Goal: Contribute content: Contribute content

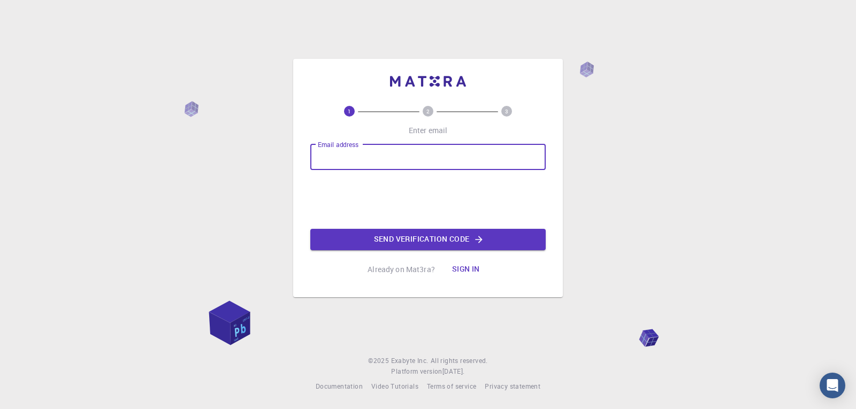
click at [393, 160] on input "Email address" at bounding box center [427, 157] width 235 height 26
type input "[EMAIL_ADDRESS][DOMAIN_NAME]"
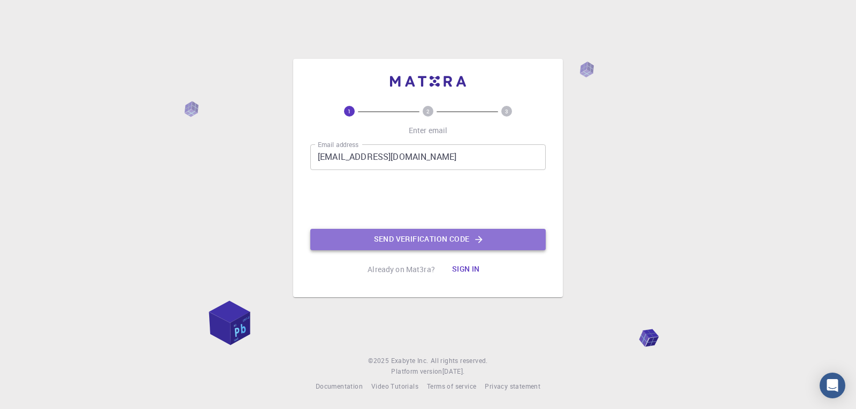
click at [438, 241] on button "Send verification code" at bounding box center [427, 239] width 235 height 21
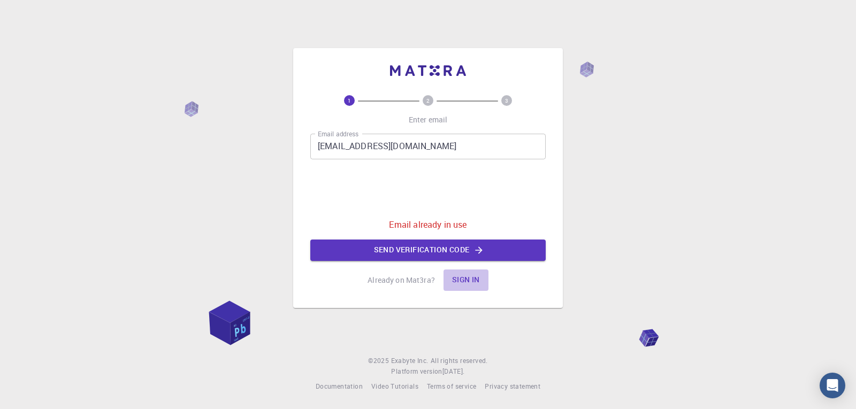
click at [474, 276] on button "Sign in" at bounding box center [466, 280] width 45 height 21
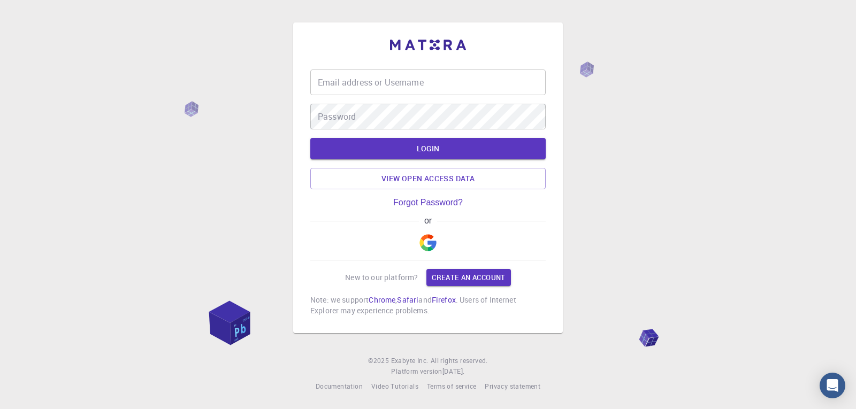
click at [426, 249] on img "button" at bounding box center [428, 242] width 17 height 17
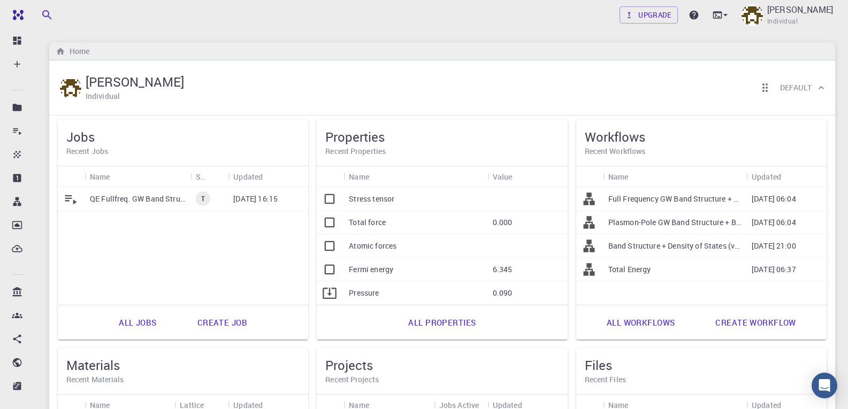
click at [143, 194] on p "QE Fullfreq. GW Band Structure Calculation (clone)" at bounding box center [137, 199] width 95 height 11
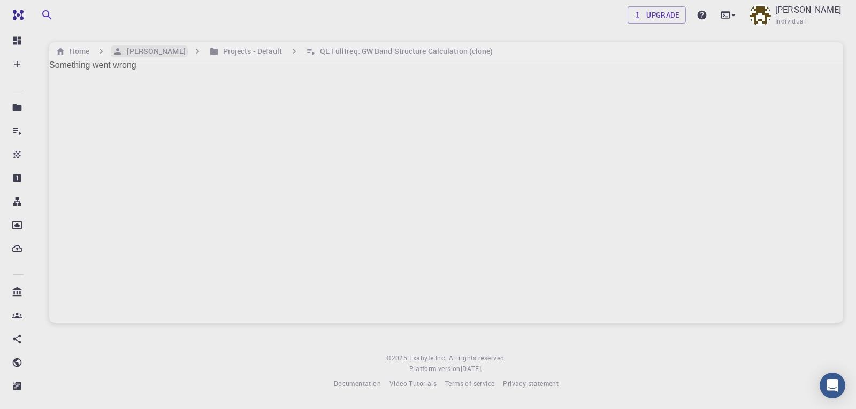
click at [147, 54] on h6 "[PERSON_NAME]" at bounding box center [154, 51] width 63 height 12
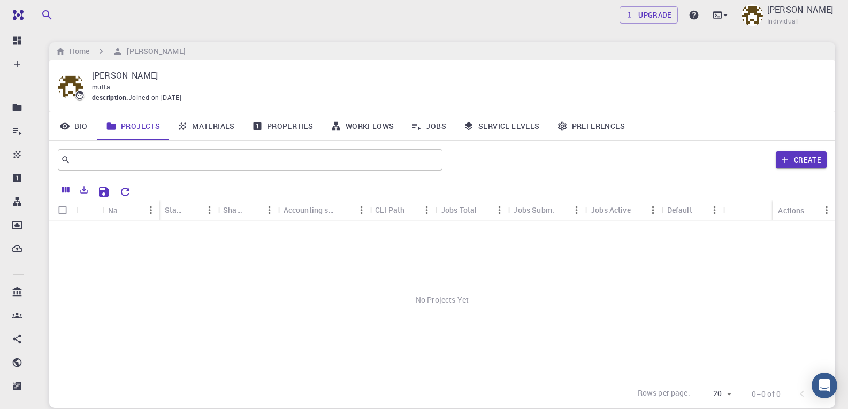
click at [208, 128] on link "Materials" at bounding box center [206, 126] width 75 height 28
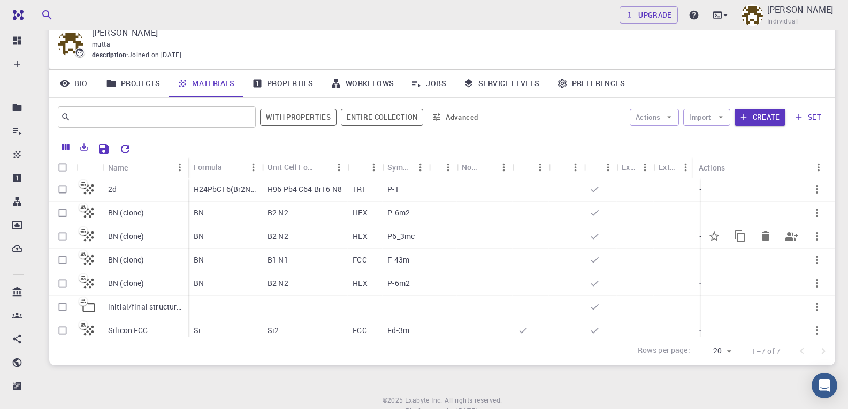
scroll to position [14, 0]
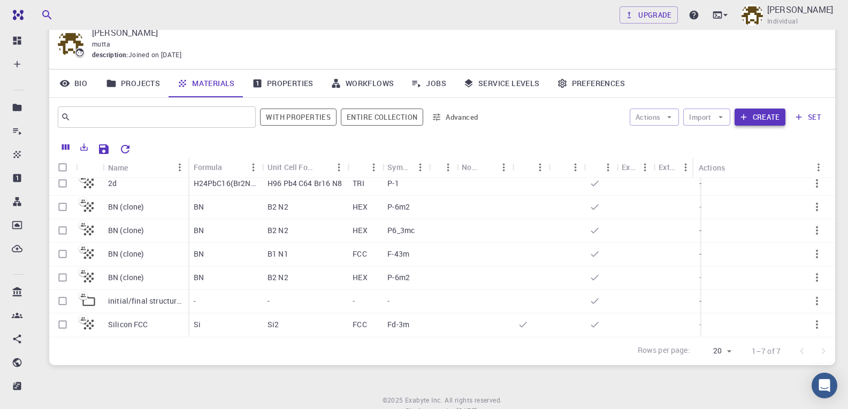
click at [761, 113] on button "Create" at bounding box center [760, 117] width 51 height 17
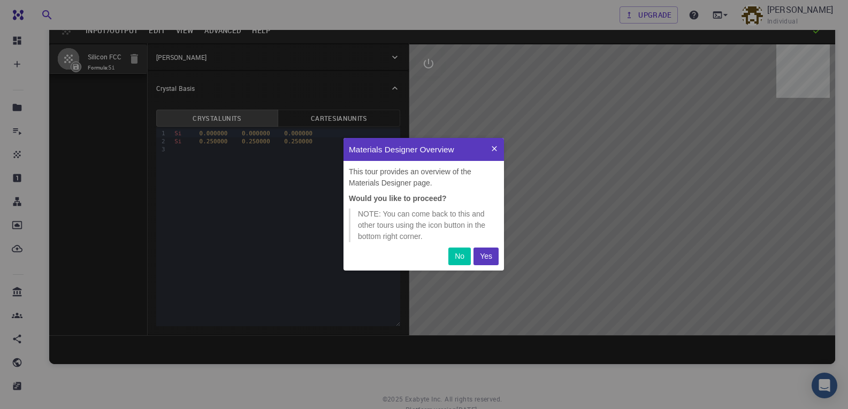
scroll to position [125, 153]
click at [484, 259] on p "Yes" at bounding box center [486, 256] width 12 height 11
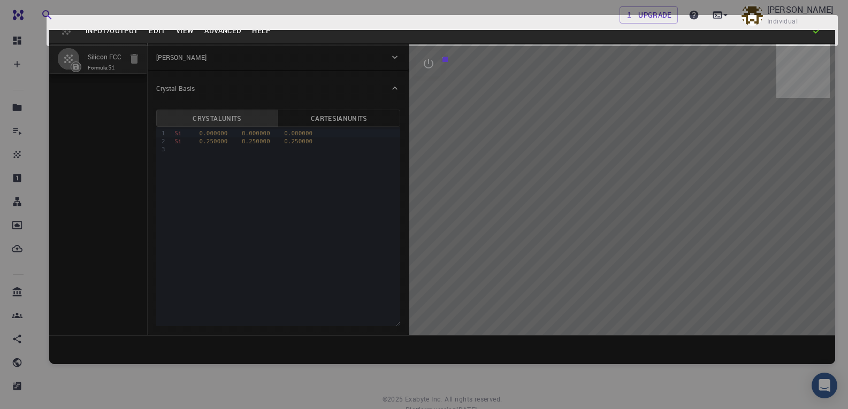
scroll to position [114, 153]
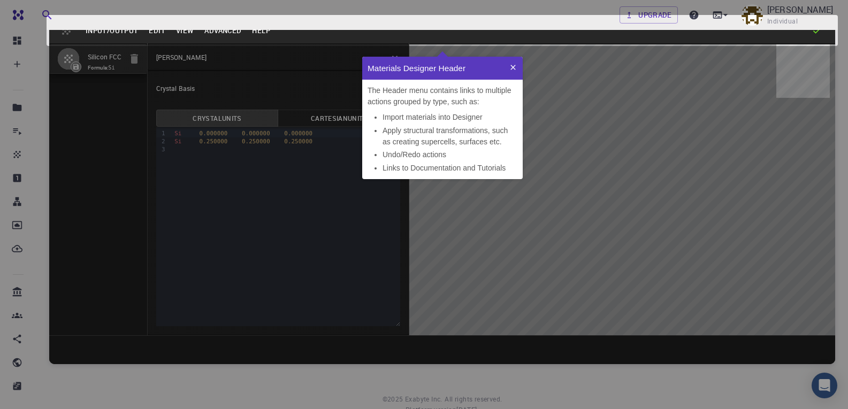
click at [510, 70] on icon at bounding box center [513, 67] width 9 height 9
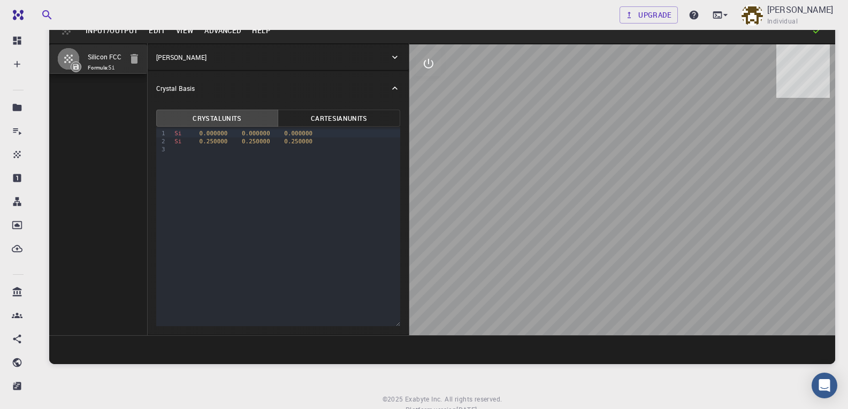
scroll to position [0, 0]
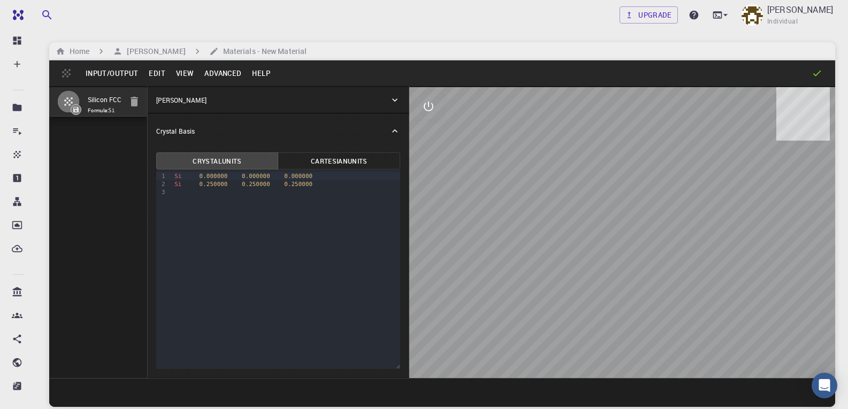
click at [135, 98] on icon "button" at bounding box center [134, 102] width 7 height 10
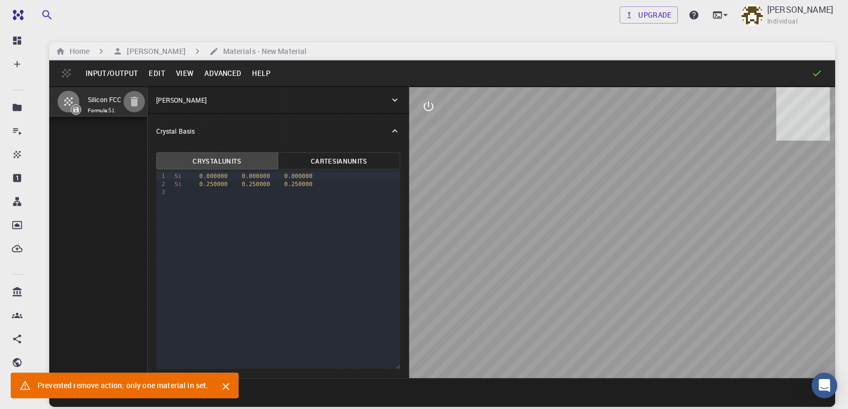
click at [134, 97] on icon "button" at bounding box center [134, 101] width 13 height 13
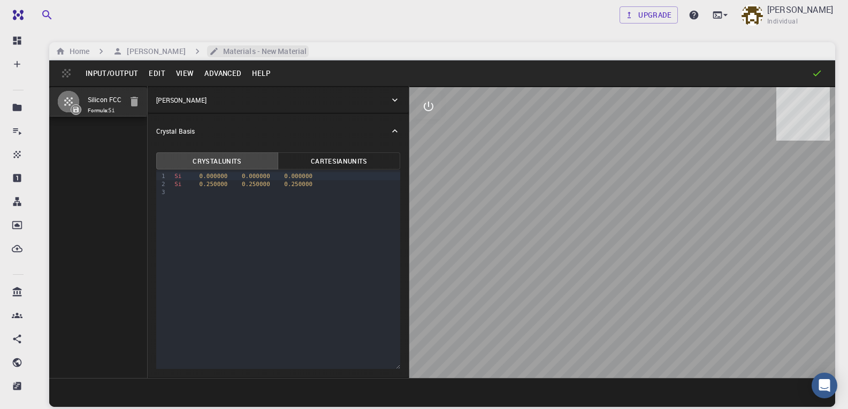
click at [294, 52] on h6 "Materials - New Material" at bounding box center [263, 51] width 88 height 12
click at [70, 72] on div "Input/Output Edit View Advanced Help" at bounding box center [442, 73] width 786 height 26
click at [108, 72] on button "Input/Output" at bounding box center [111, 73] width 63 height 17
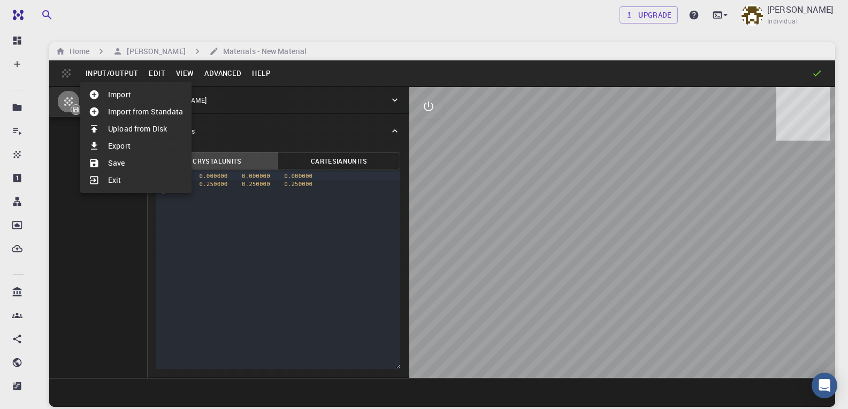
click at [113, 91] on li "Import" at bounding box center [135, 94] width 111 height 17
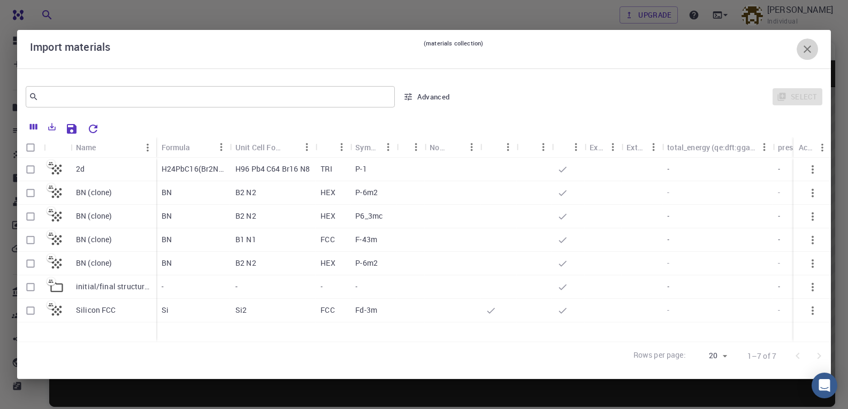
click at [811, 48] on icon "button" at bounding box center [807, 49] width 13 height 13
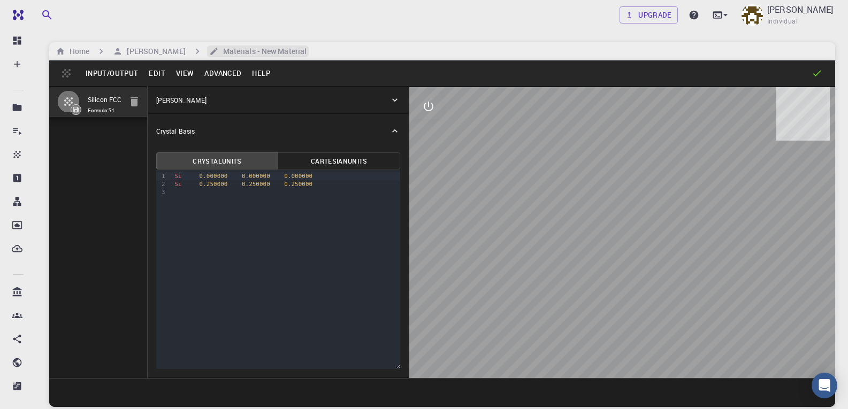
click at [300, 47] on h6 "Materials - New Material" at bounding box center [263, 51] width 88 height 12
click at [156, 74] on button "Edit" at bounding box center [156, 73] width 27 height 17
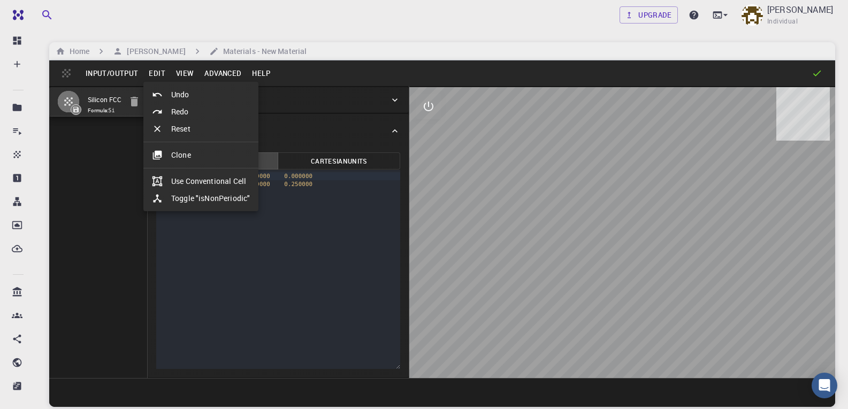
click at [182, 74] on div at bounding box center [424, 204] width 848 height 409
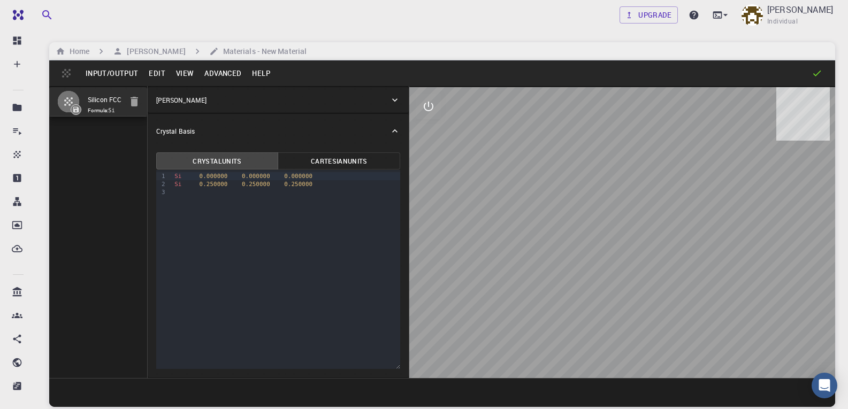
click at [182, 74] on button "View" at bounding box center [185, 73] width 29 height 17
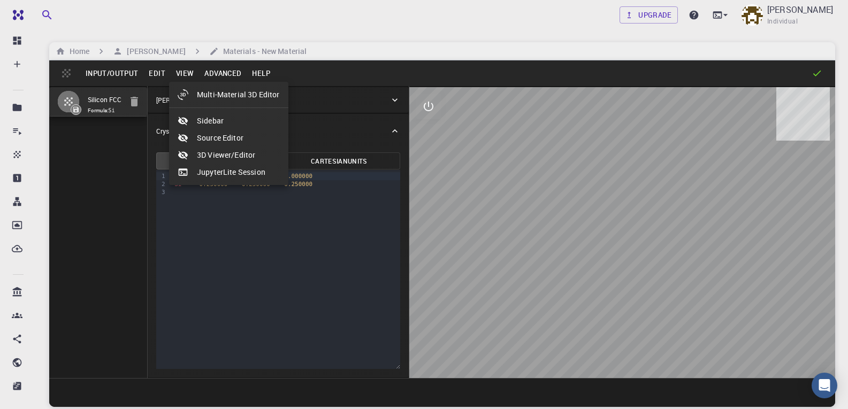
click at [223, 74] on div at bounding box center [424, 204] width 848 height 409
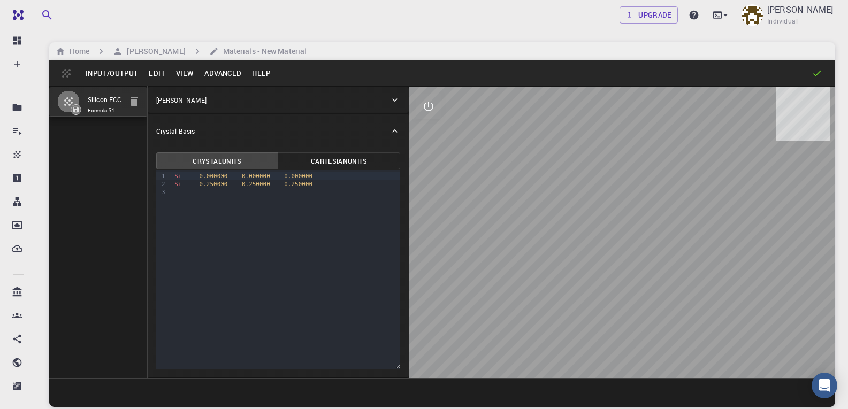
click at [223, 74] on button "Advanced" at bounding box center [223, 73] width 48 height 17
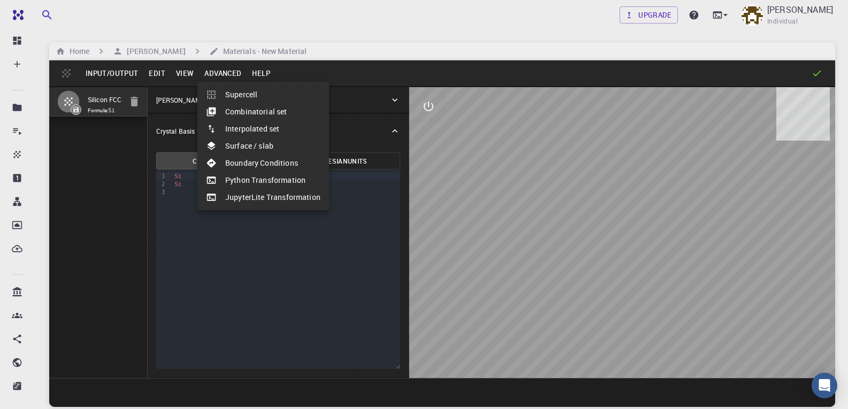
click at [113, 73] on div at bounding box center [424, 204] width 848 height 409
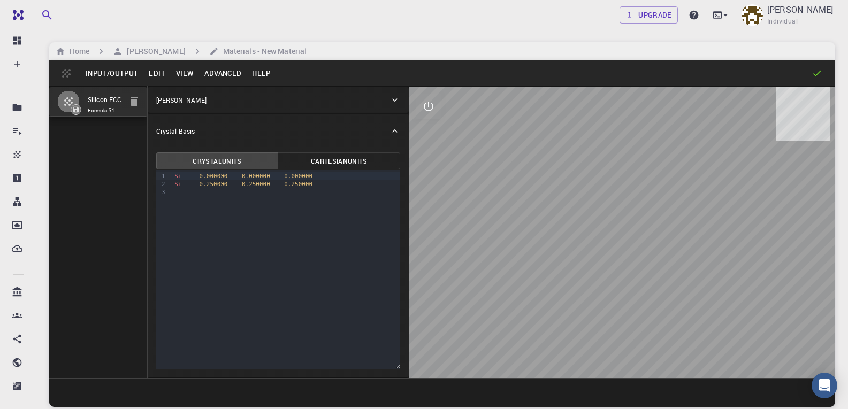
click at [113, 73] on button "Input/Output" at bounding box center [111, 73] width 63 height 17
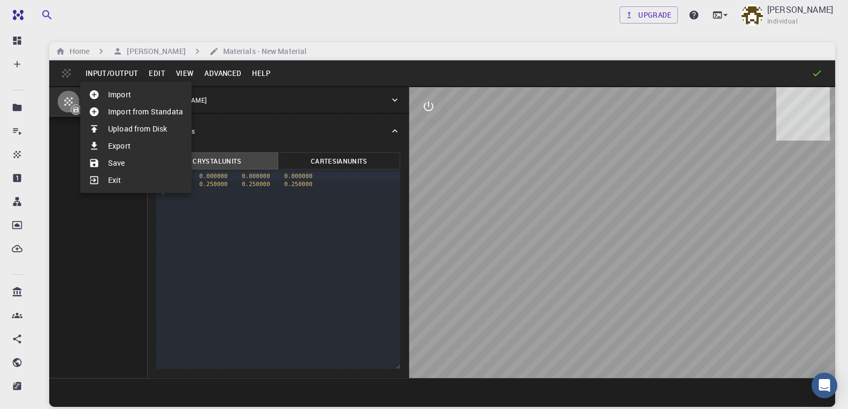
click at [118, 132] on li "Upload from Disk" at bounding box center [135, 128] width 111 height 17
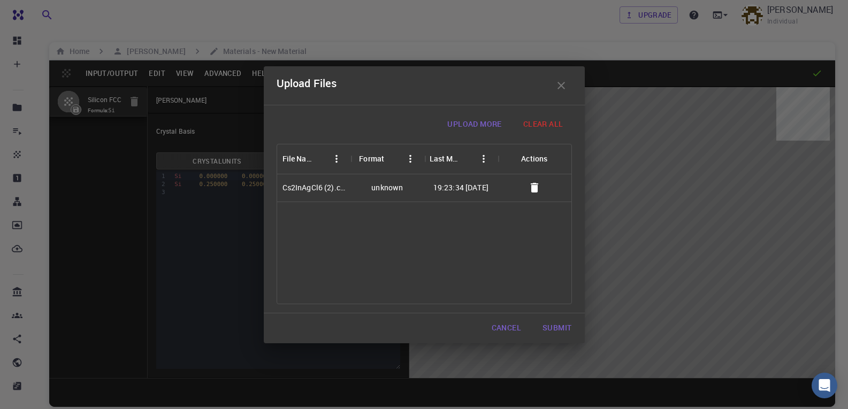
click at [551, 329] on button "Submit" at bounding box center [557, 328] width 46 height 21
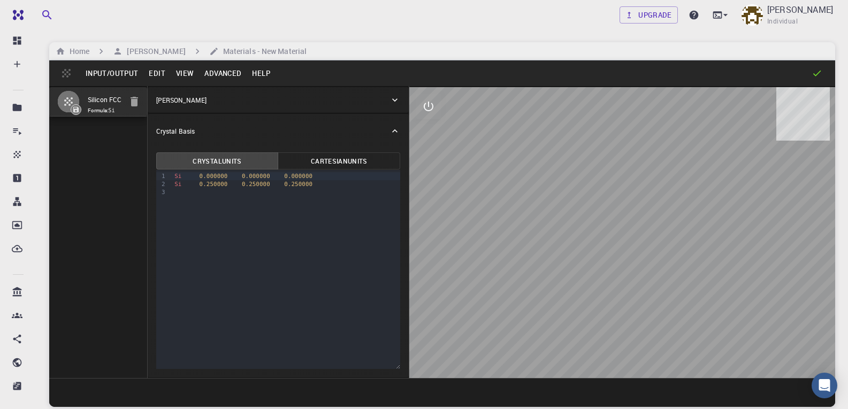
click at [160, 72] on button "Edit" at bounding box center [156, 73] width 27 height 17
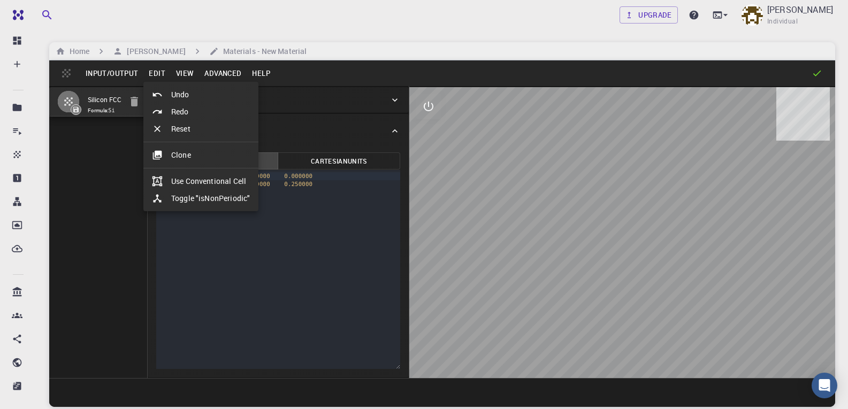
click at [106, 72] on div at bounding box center [424, 204] width 848 height 409
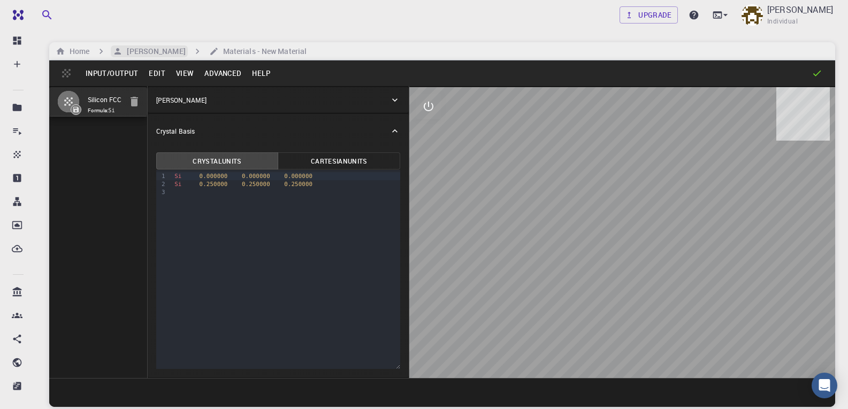
click at [172, 54] on h6 "[PERSON_NAME]" at bounding box center [154, 51] width 63 height 12
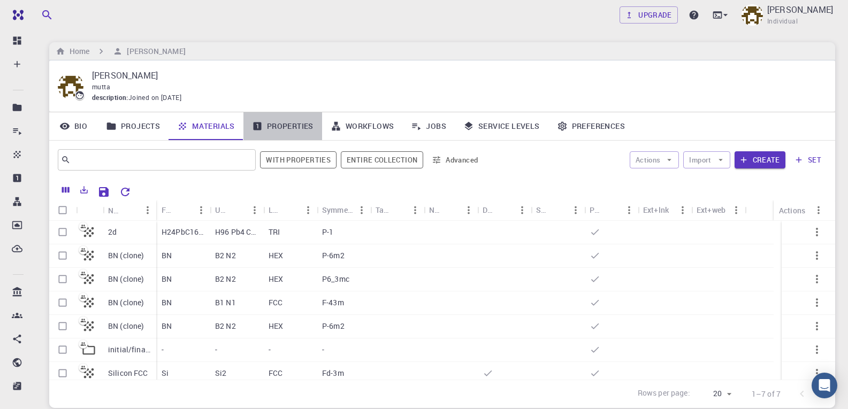
click at [299, 125] on link "Properties" at bounding box center [282, 126] width 79 height 28
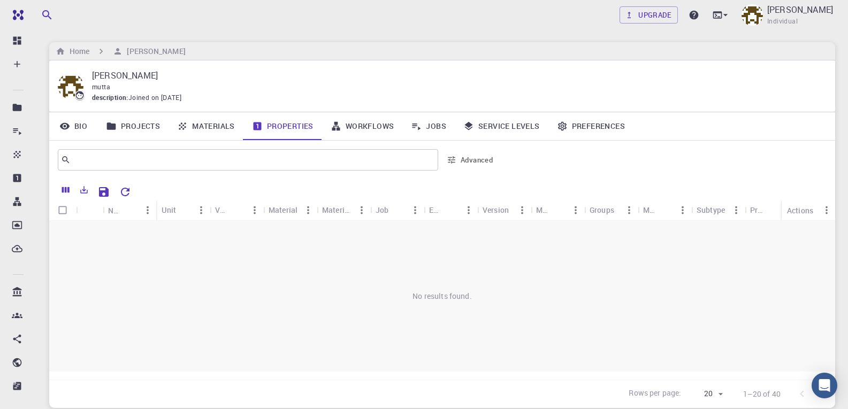
click at [148, 125] on link "Projects" at bounding box center [132, 126] width 71 height 28
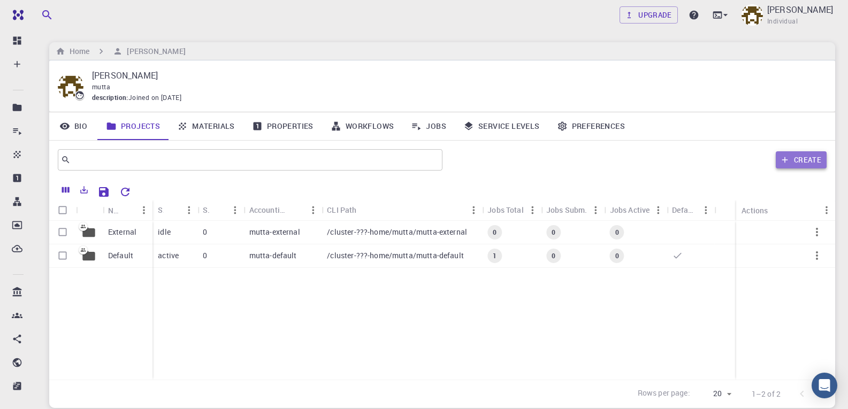
click at [803, 162] on button "Create" at bounding box center [801, 159] width 51 height 17
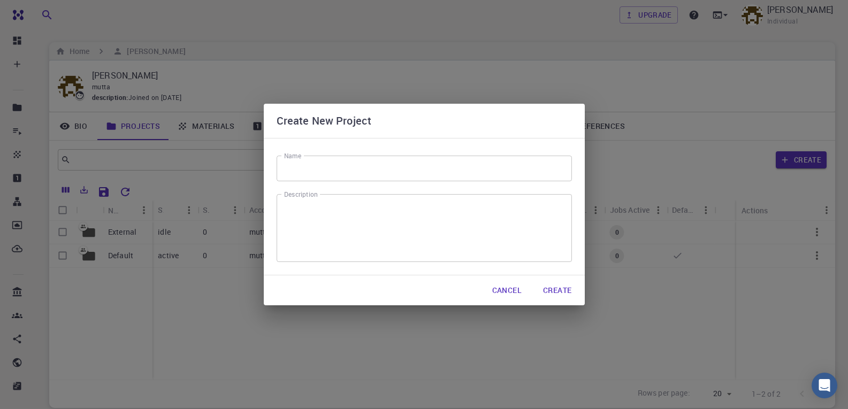
scroll to position [82, 0]
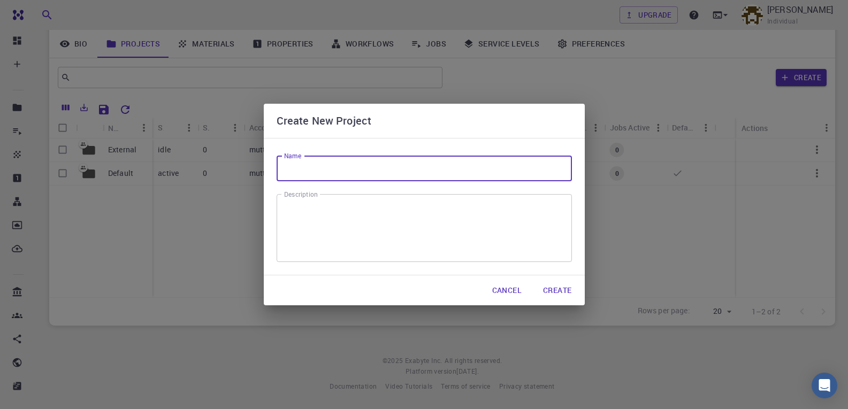
click at [336, 160] on input "Name" at bounding box center [424, 169] width 295 height 26
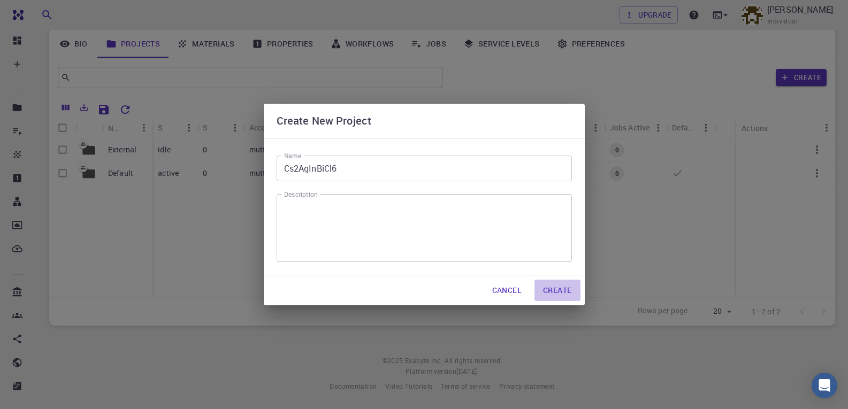
click at [553, 292] on button "Create" at bounding box center [557, 290] width 45 height 21
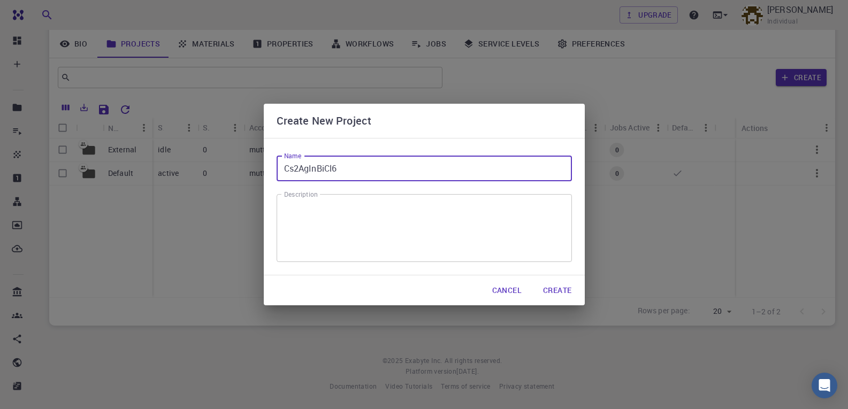
drag, startPoint x: 342, startPoint y: 175, endPoint x: 270, endPoint y: 175, distance: 72.2
click at [270, 175] on div "Name Cs2AgInBiCl6 Name Description x Description" at bounding box center [424, 207] width 321 height 138
type input "CAIBC"
click at [557, 289] on button "Create" at bounding box center [557, 290] width 45 height 21
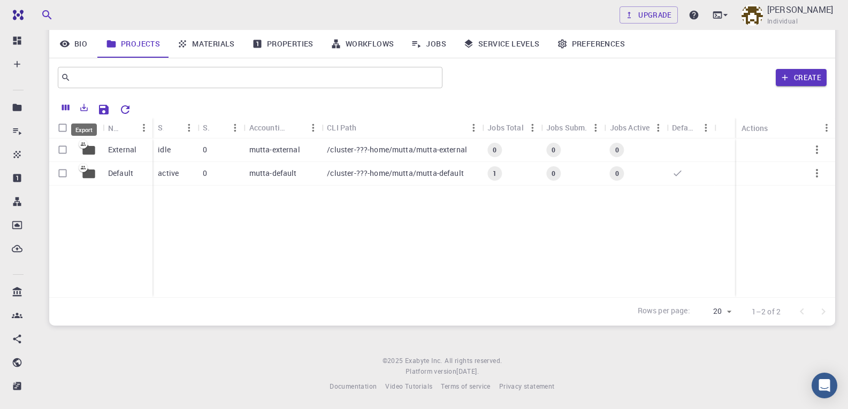
click at [80, 104] on icon "Export" at bounding box center [84, 108] width 10 height 10
click at [255, 231] on div "External Default idle 0 mutta-external /cluster-???-home/mutta/mutta-external 0…" at bounding box center [442, 218] width 786 height 159
click at [376, 150] on p "/cluster-???-home/mutta/mutta-external" at bounding box center [397, 149] width 140 height 11
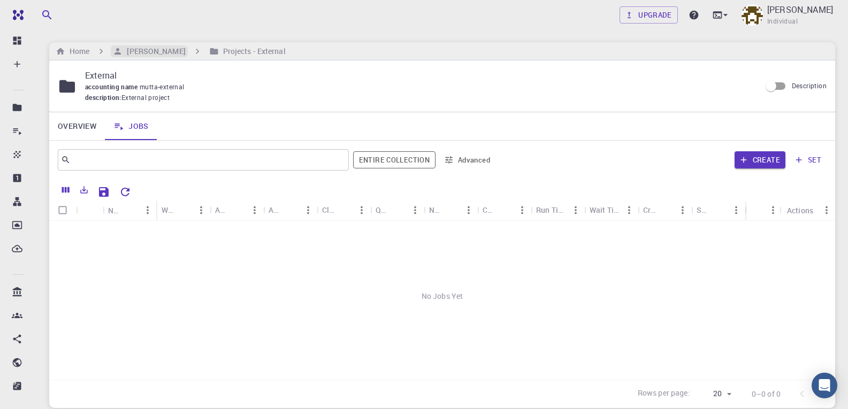
click at [176, 53] on h6 "[PERSON_NAME]" at bounding box center [154, 51] width 63 height 12
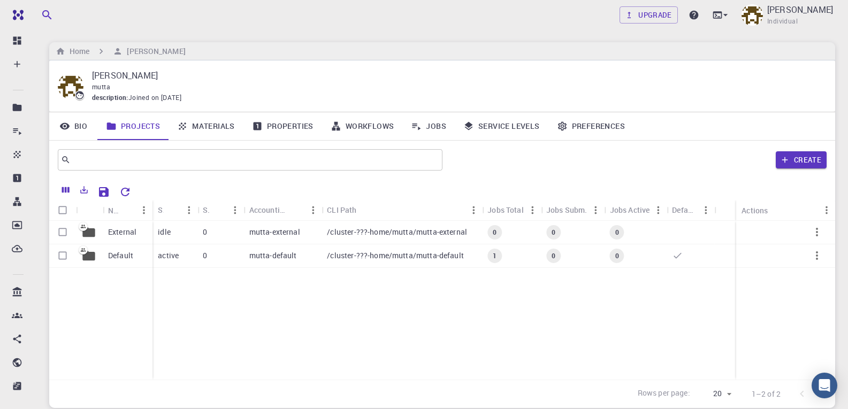
click at [222, 124] on link "Materials" at bounding box center [206, 126] width 75 height 28
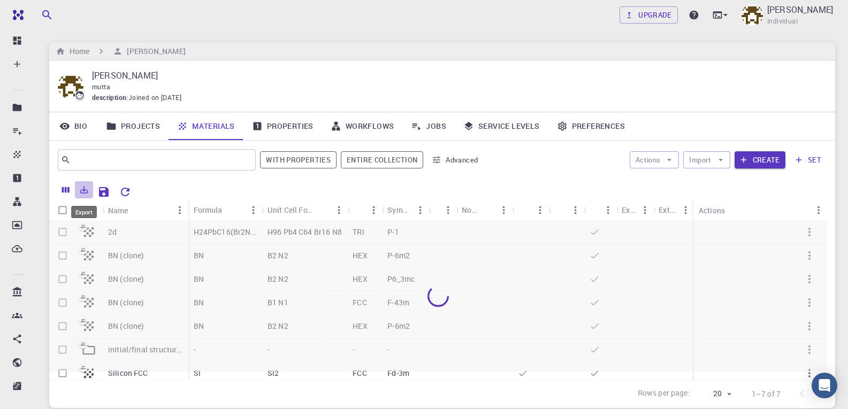
click at [87, 188] on icon "Export" at bounding box center [84, 190] width 10 height 10
click at [191, 185] on div at bounding box center [481, 190] width 691 height 19
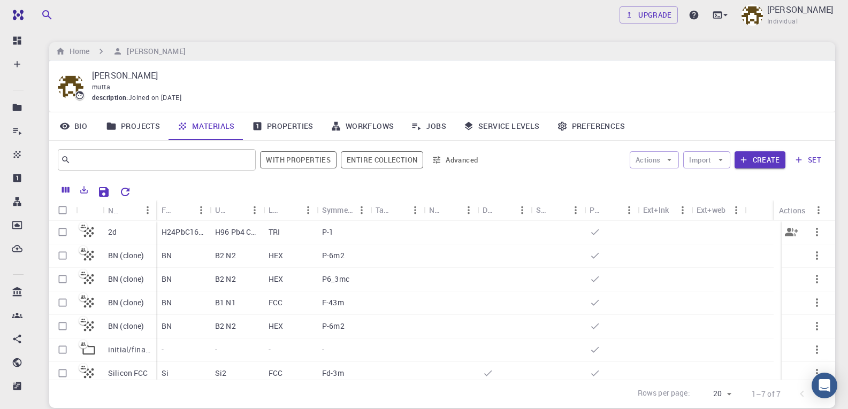
scroll to position [6, 0]
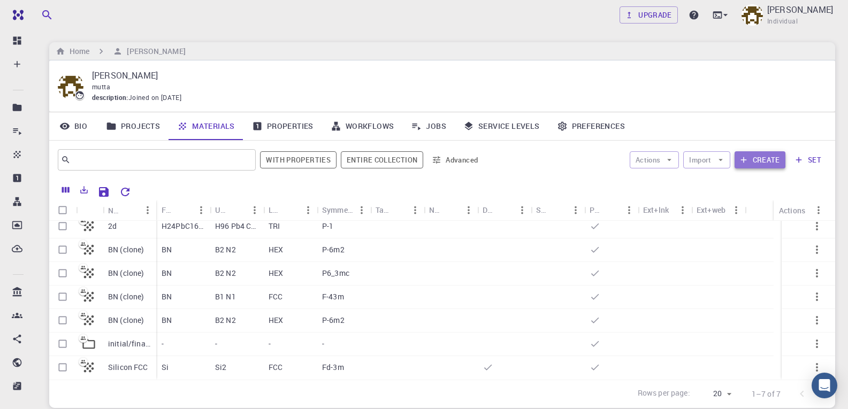
click at [754, 155] on button "Create" at bounding box center [760, 159] width 51 height 17
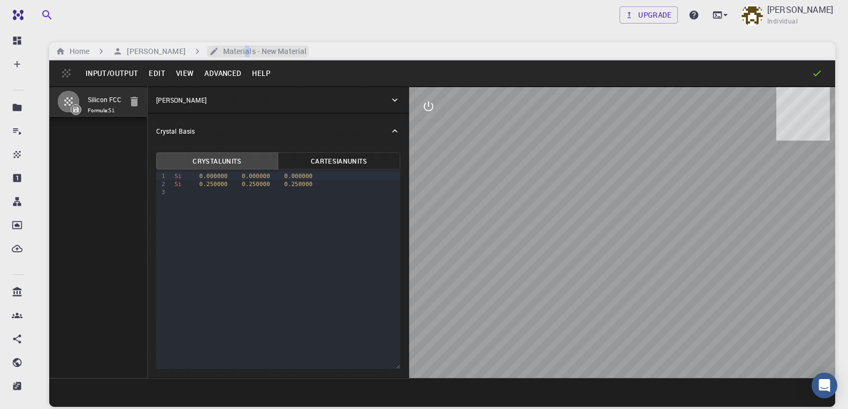
click at [264, 48] on h6 "Materials - New Material" at bounding box center [263, 51] width 88 height 12
click at [280, 52] on h6 "Materials - New Material" at bounding box center [263, 51] width 88 height 12
click at [185, 55] on h6 "[PERSON_NAME]" at bounding box center [154, 51] width 63 height 12
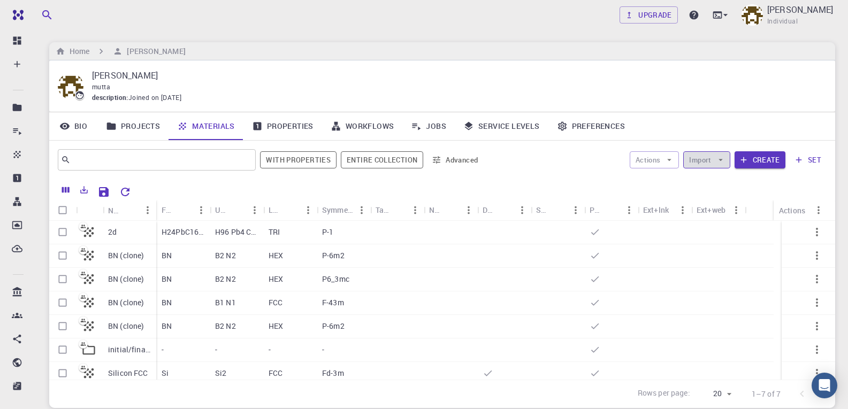
click at [720, 157] on icon "button" at bounding box center [721, 160] width 10 height 10
click at [728, 183] on span "Upload File" at bounding box center [746, 181] width 68 height 11
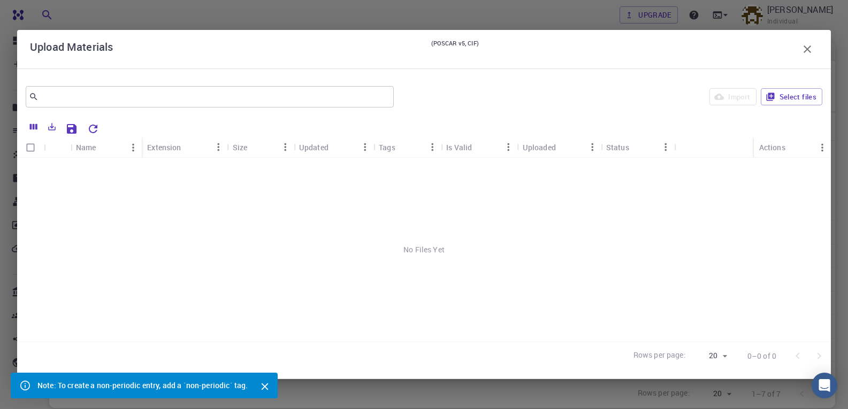
scroll to position [82, 0]
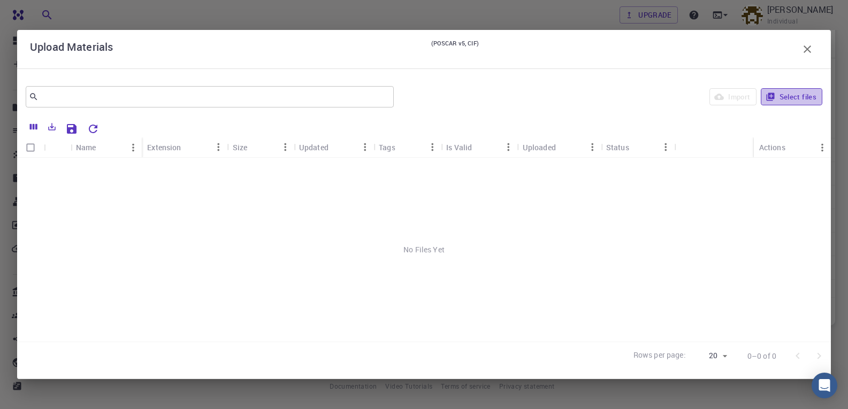
click at [787, 99] on button "Select files" at bounding box center [792, 96] width 62 height 17
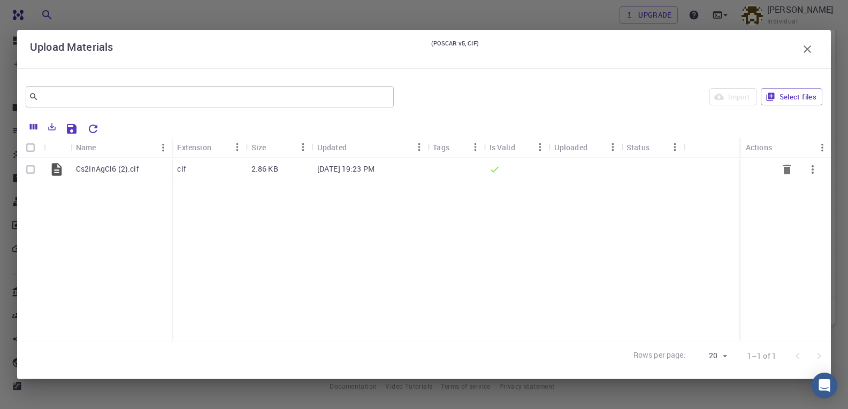
click at [360, 172] on p "[DATE] 19:23 PM" at bounding box center [345, 169] width 57 height 11
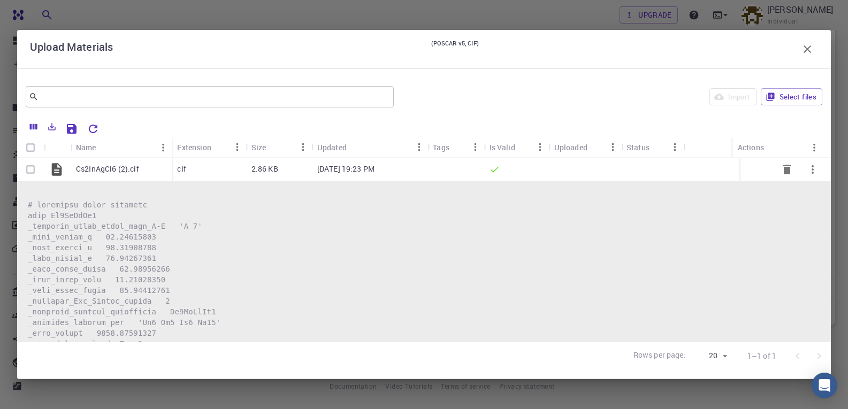
click at [353, 169] on p "[DATE] 19:23 PM" at bounding box center [345, 169] width 57 height 11
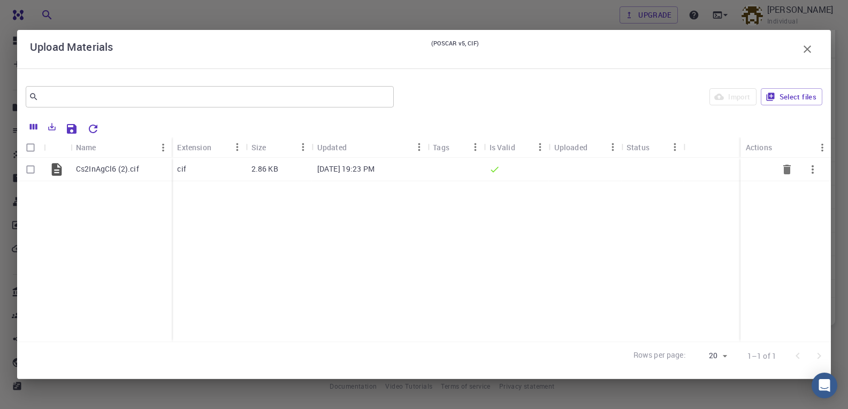
click at [26, 170] on input "Select row" at bounding box center [30, 169] width 20 height 20
checkbox input "true"
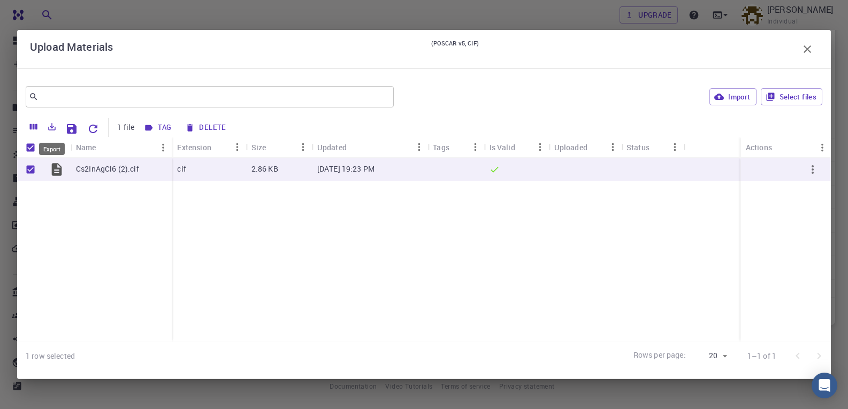
click at [52, 126] on icon "Export" at bounding box center [52, 126] width 7 height 7
click at [341, 284] on div "Cs2InAgCl6 (2).cif cif 2.86 KB [DATE] 19:23 PM" at bounding box center [424, 250] width 814 height 184
click at [731, 96] on button "Import" at bounding box center [733, 96] width 47 height 17
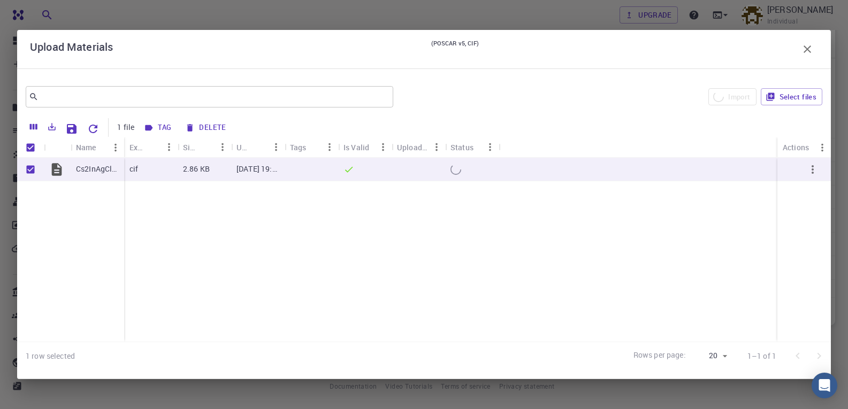
checkbox input "false"
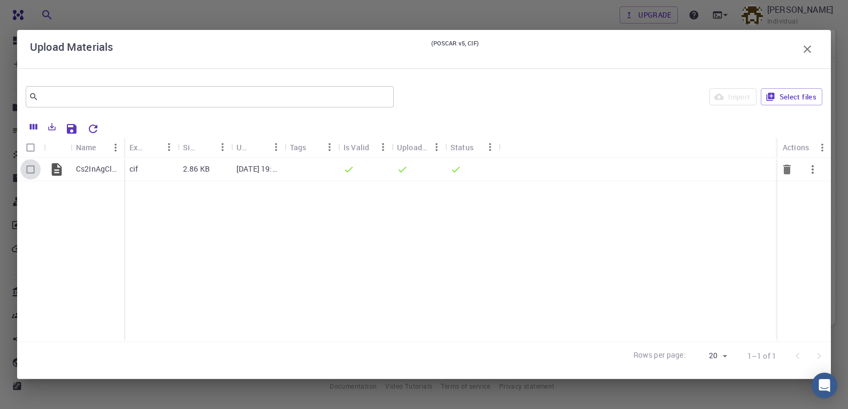
click at [34, 173] on input "Select row" at bounding box center [30, 169] width 20 height 20
checkbox input "true"
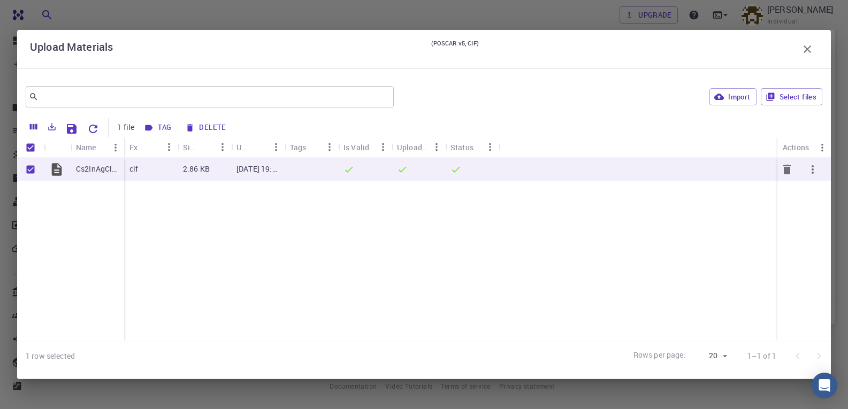
click at [814, 167] on icon "button" at bounding box center [812, 169] width 13 height 13
click at [797, 194] on icon at bounding box center [799, 195] width 10 height 10
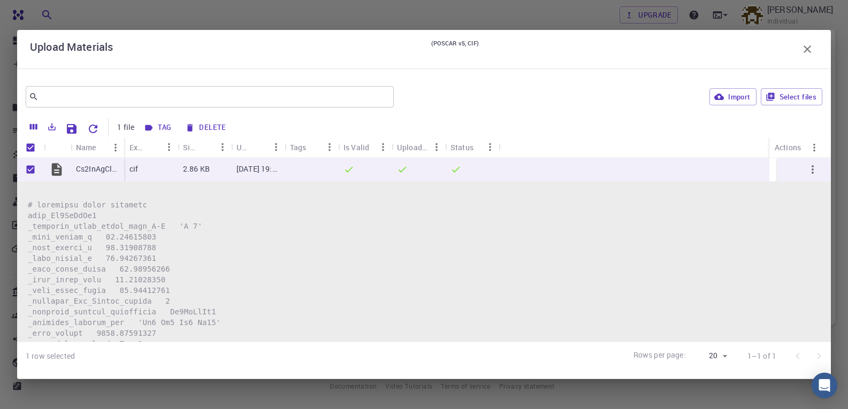
click at [808, 51] on icon "button" at bounding box center [807, 49] width 13 height 13
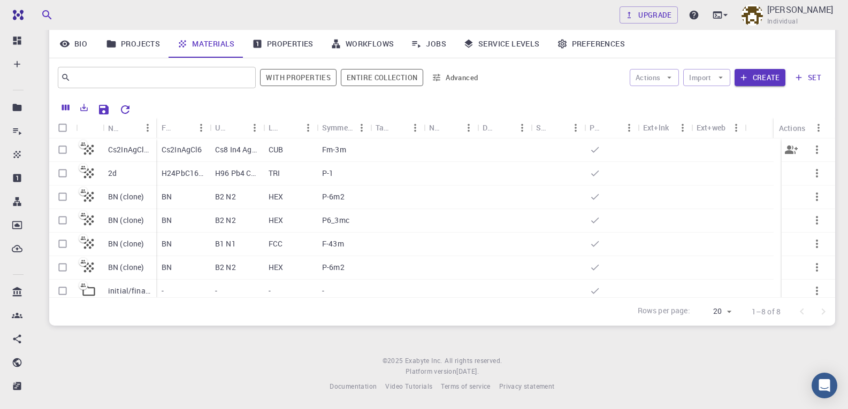
click at [125, 148] on p "Cs2InAgCl6 (2)" at bounding box center [129, 149] width 43 height 11
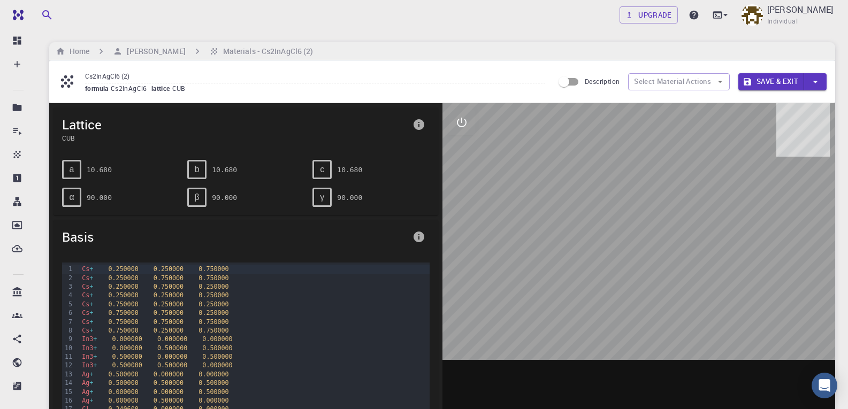
drag, startPoint x: 708, startPoint y: 244, endPoint x: 620, endPoint y: 244, distance: 88.3
click at [620, 244] on div at bounding box center [639, 269] width 393 height 333
drag, startPoint x: 696, startPoint y: 226, endPoint x: 639, endPoint y: 249, distance: 61.2
drag, startPoint x: 639, startPoint y: 249, endPoint x: 764, endPoint y: 268, distance: 126.0
click at [764, 268] on div at bounding box center [639, 269] width 393 height 333
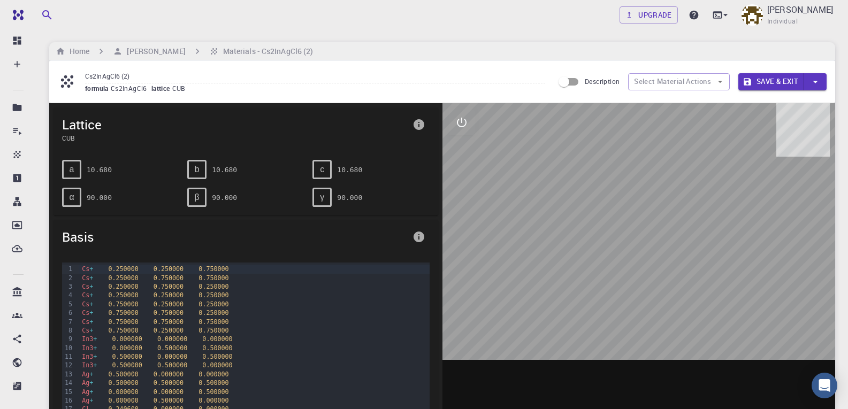
drag, startPoint x: 778, startPoint y: 241, endPoint x: 656, endPoint y: 232, distance: 122.9
click at [659, 254] on div at bounding box center [639, 269] width 393 height 333
drag, startPoint x: 665, startPoint y: 217, endPoint x: 577, endPoint y: 248, distance: 92.8
click at [618, 255] on div at bounding box center [639, 269] width 393 height 333
click at [458, 125] on icon "interactive" at bounding box center [462, 123] width 10 height 10
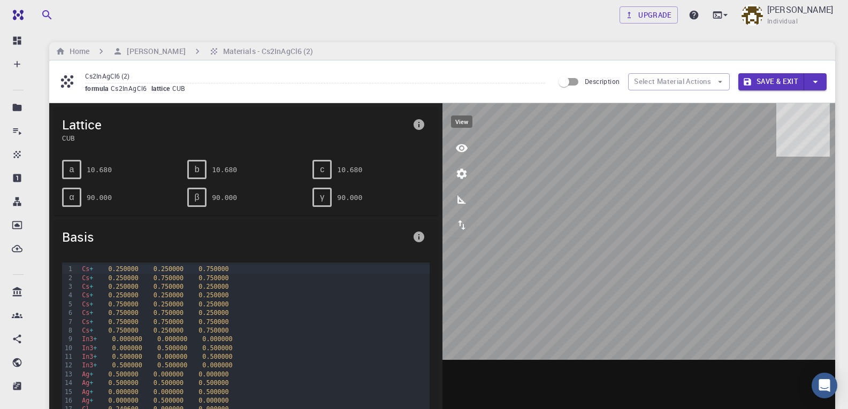
click at [464, 149] on icon "view" at bounding box center [462, 148] width 12 height 8
click at [540, 204] on p "Rotate/Zoom [O]" at bounding box center [518, 209] width 87 height 10
click at [762, 83] on button "Save & Exit" at bounding box center [771, 81] width 66 height 17
